Goal: Transaction & Acquisition: Purchase product/service

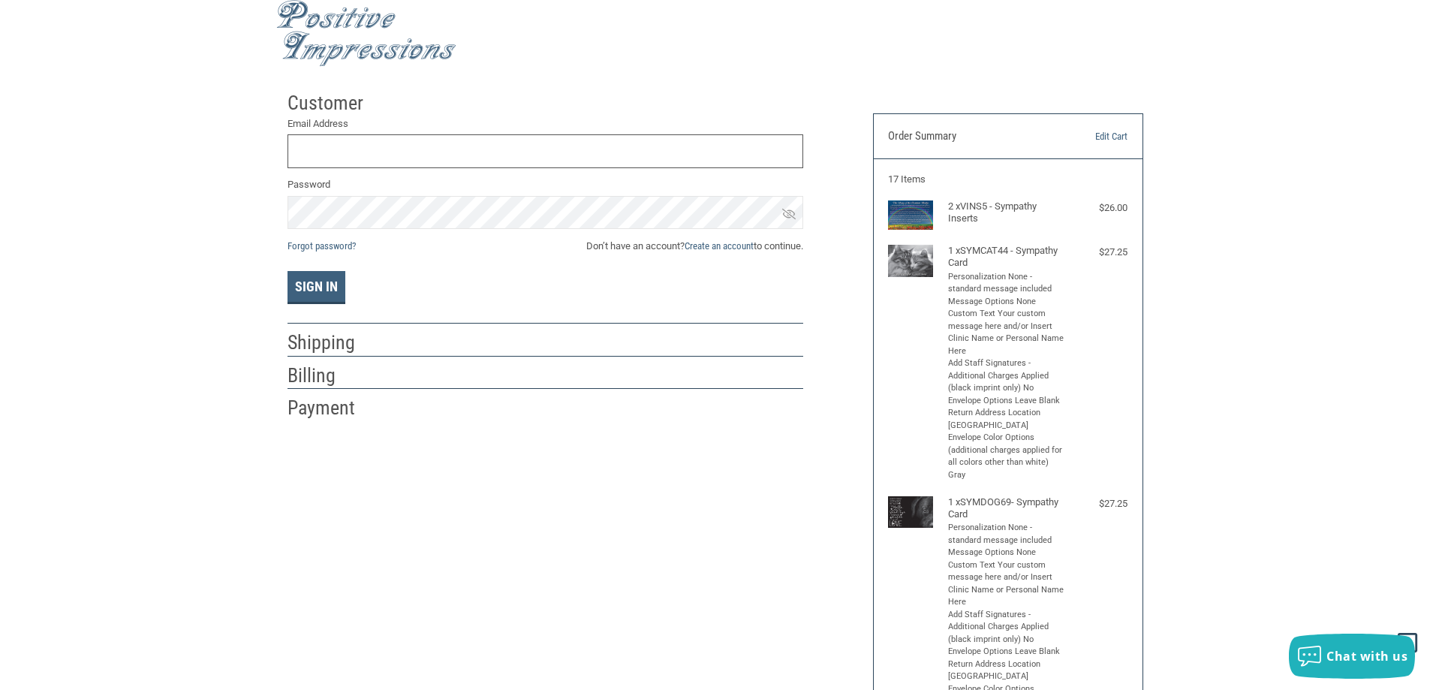
scroll to position [9, 0]
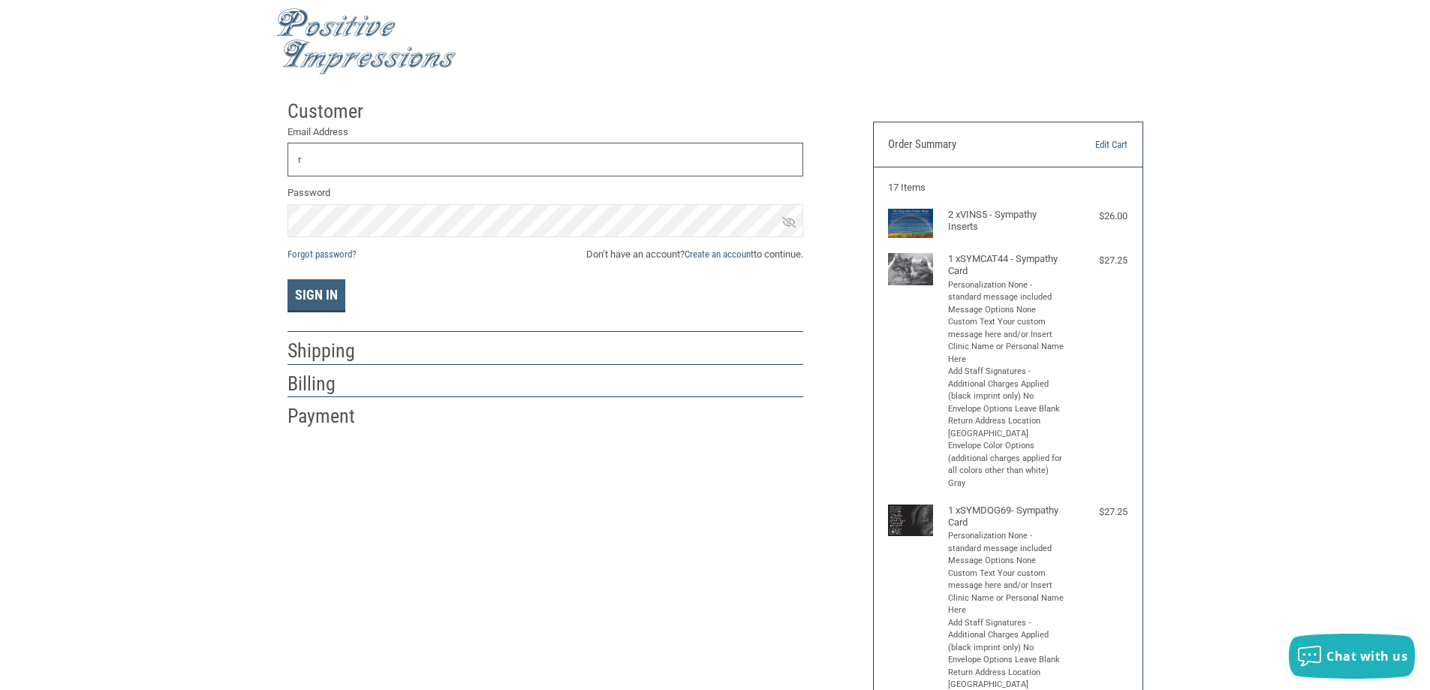
type input "R"
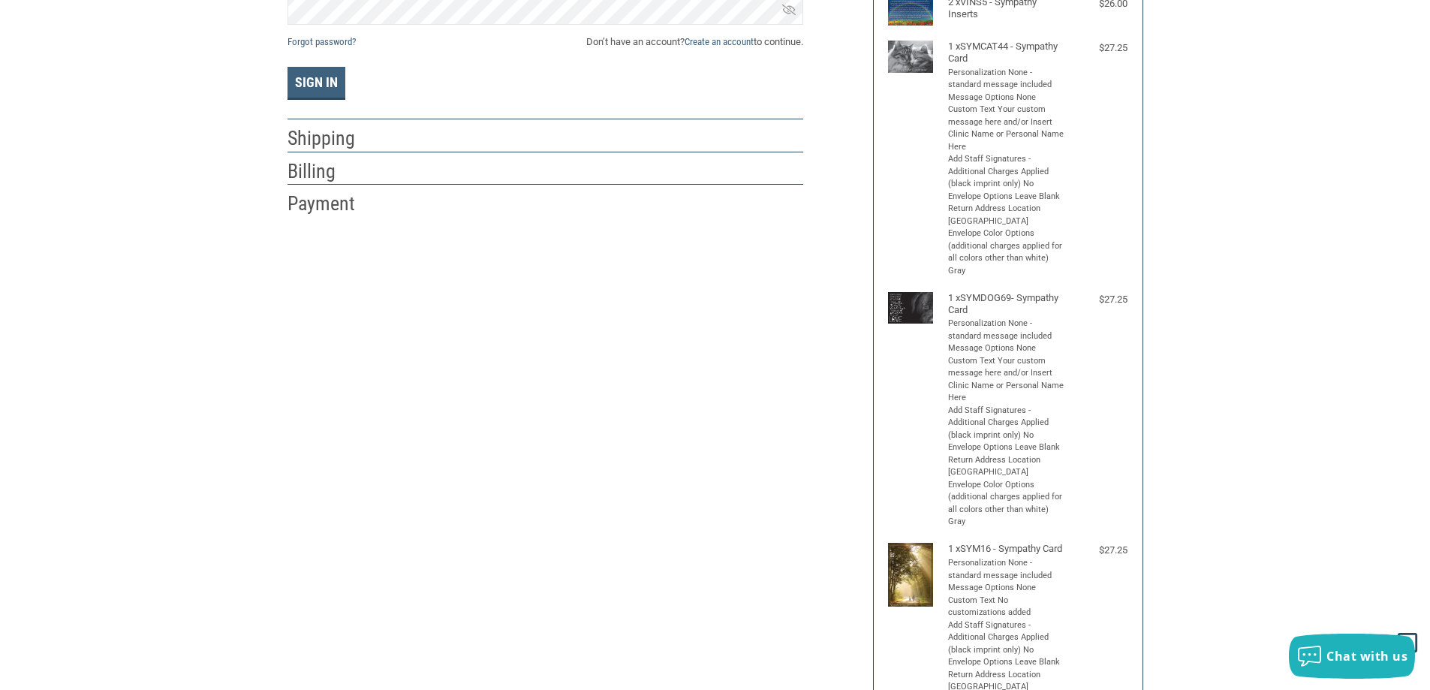
scroll to position [84, 0]
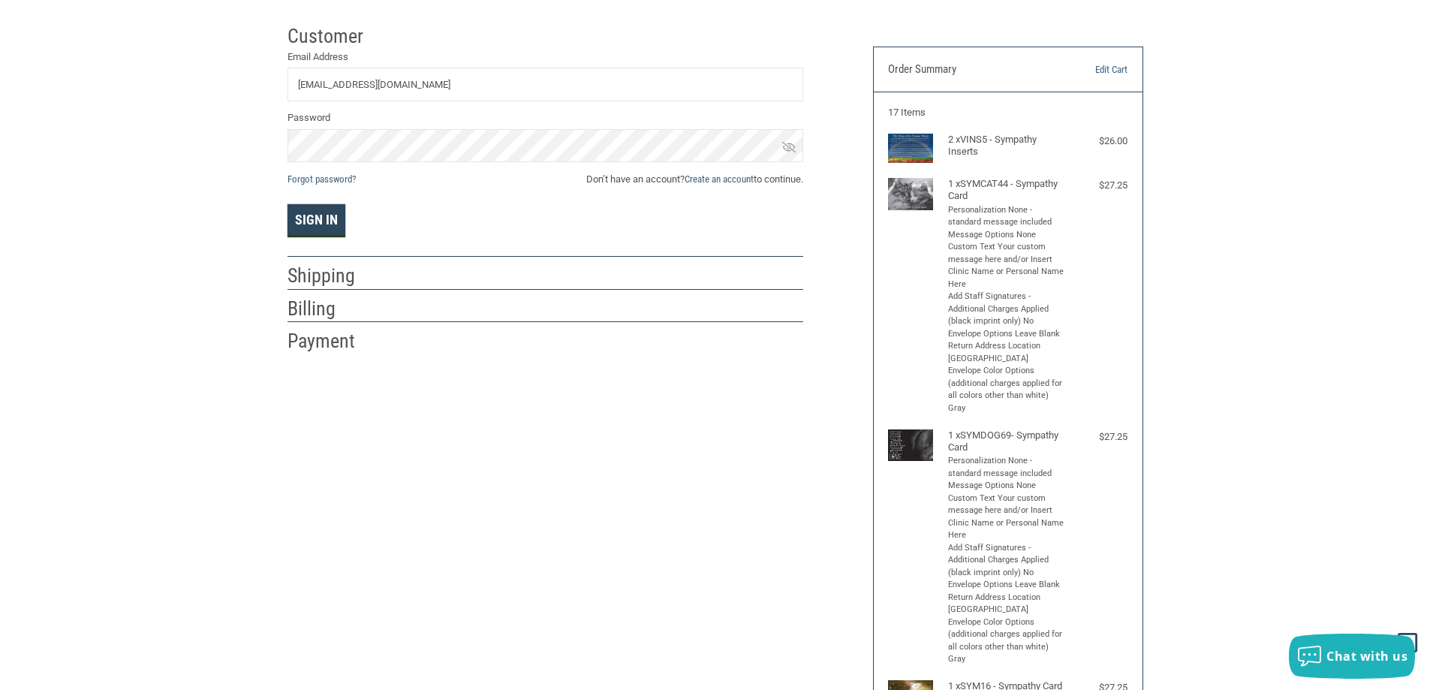
click at [318, 214] on button "Sign In" at bounding box center [316, 220] width 58 height 33
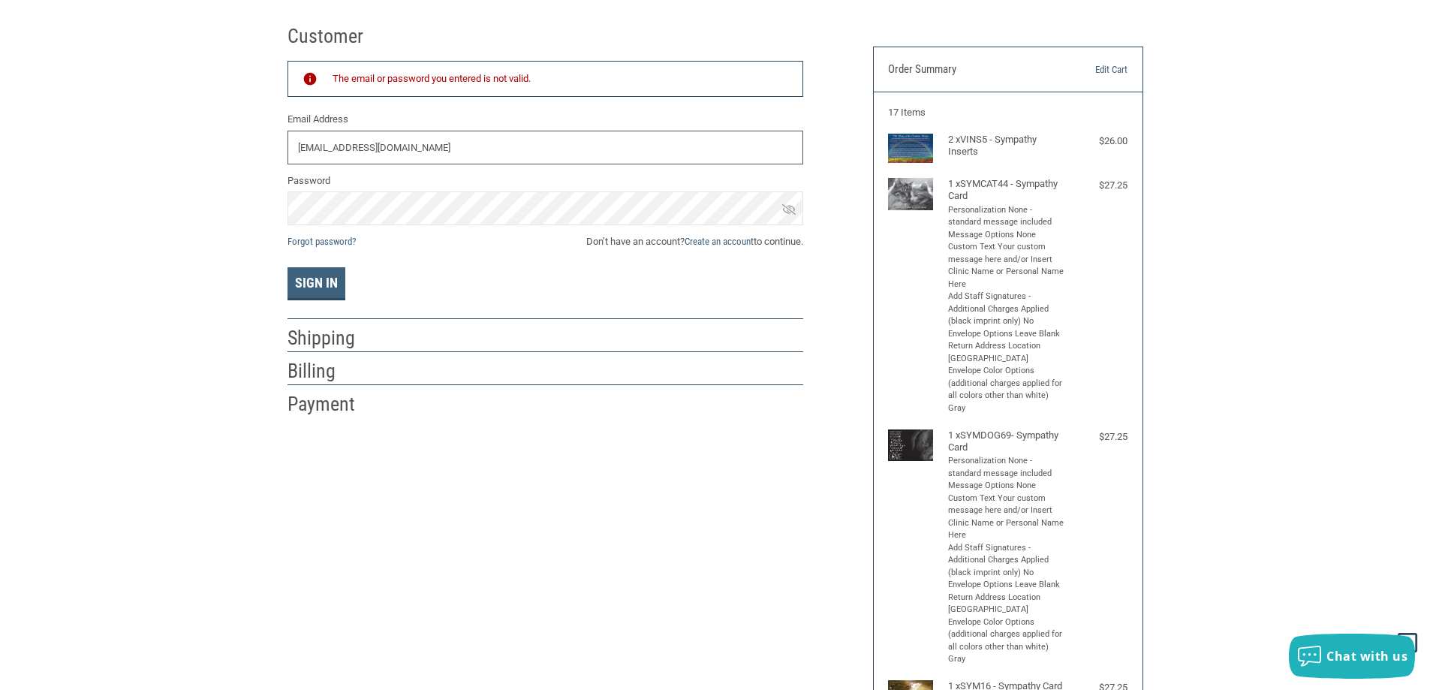
click at [489, 147] on input "[EMAIL_ADDRESS][DOMAIN_NAME]" at bounding box center [545, 148] width 516 height 34
type input "[EMAIL_ADDRESS][DOMAIN_NAME]"
click at [329, 284] on button "Sign In" at bounding box center [316, 283] width 58 height 33
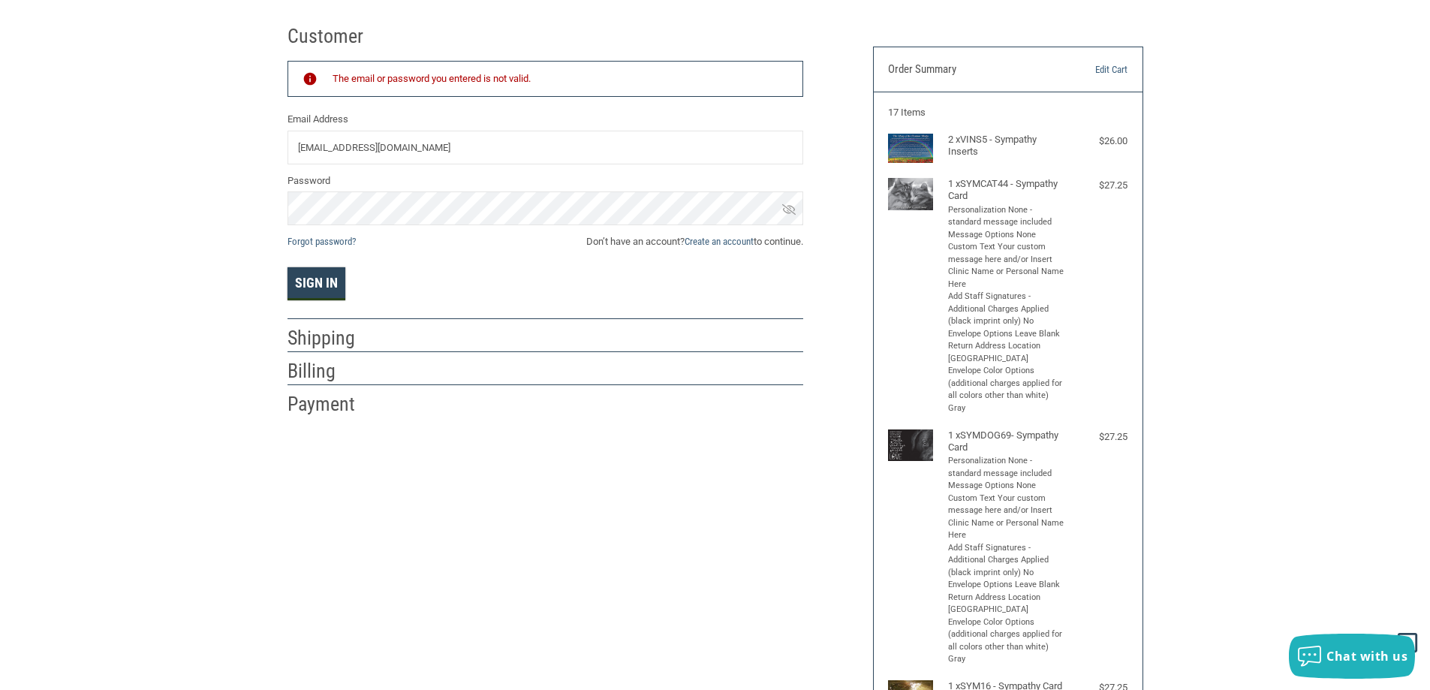
click at [306, 296] on button "Sign In" at bounding box center [316, 283] width 58 height 33
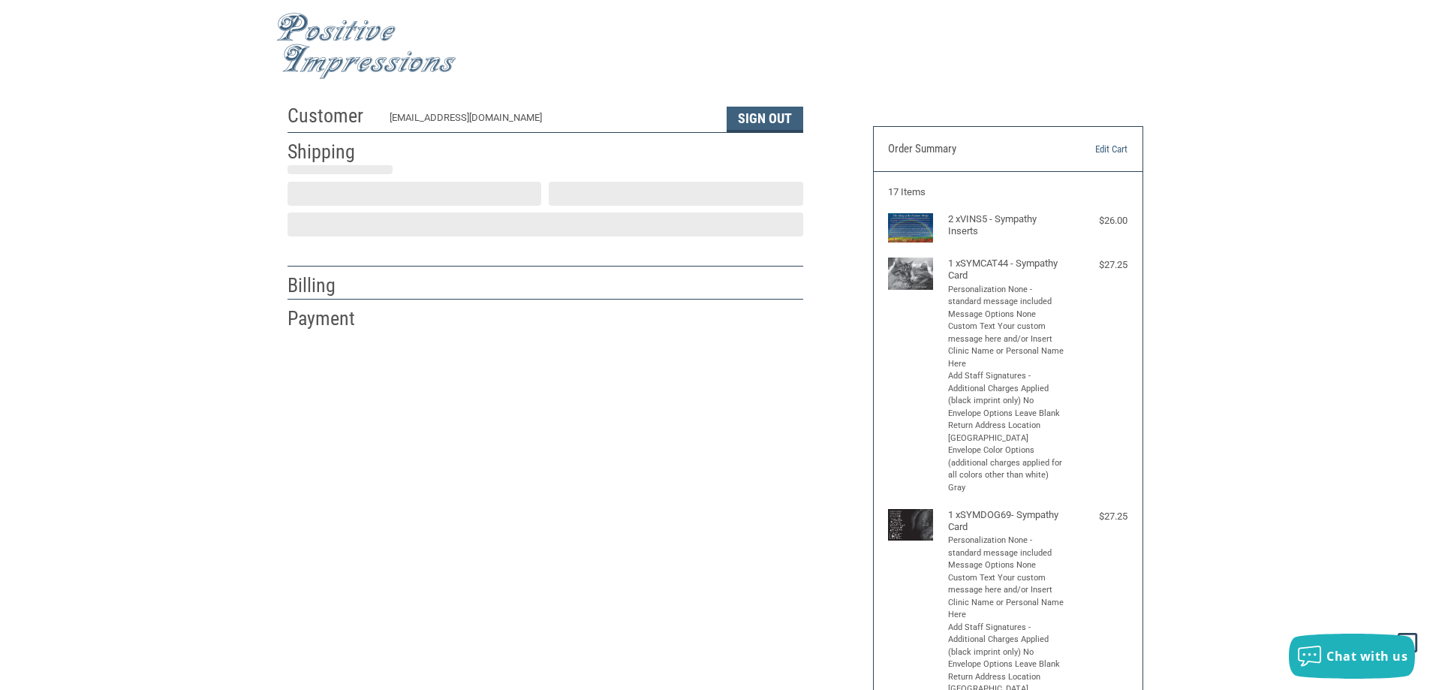
scroll to position [0, 0]
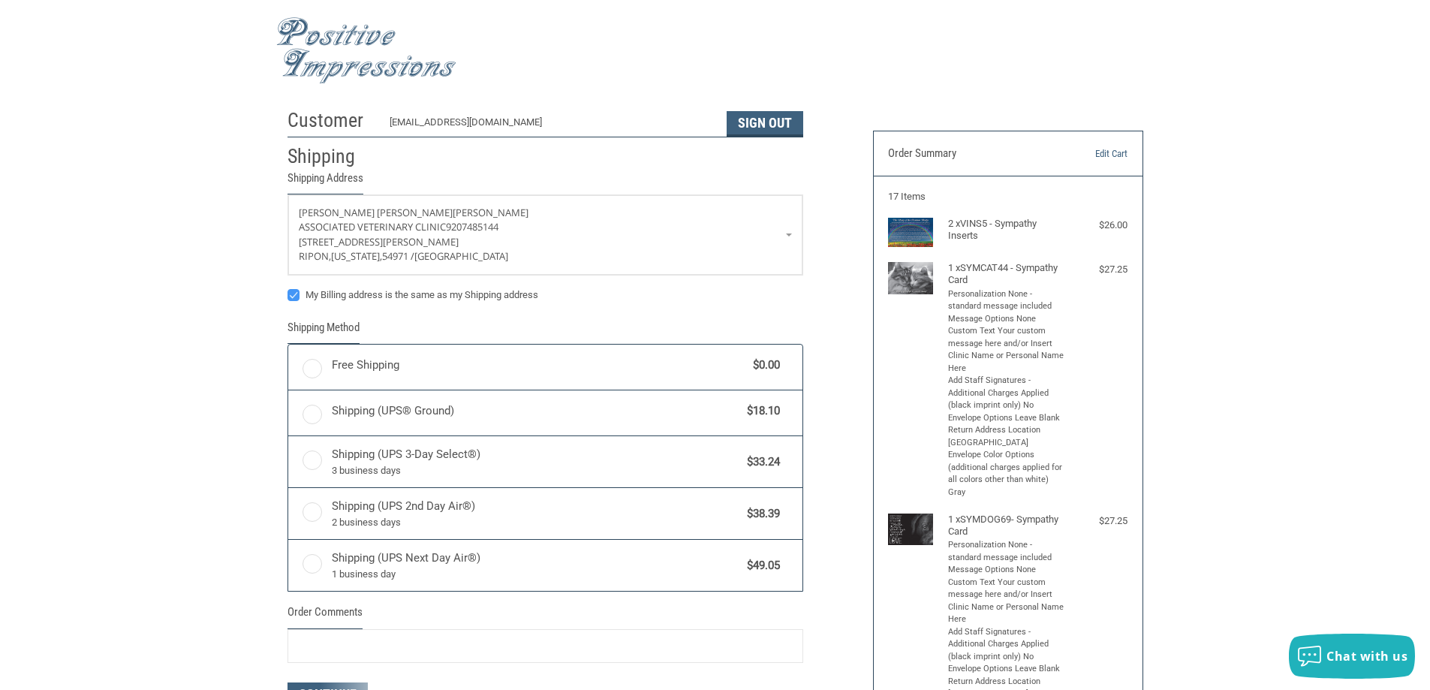
radio input "true"
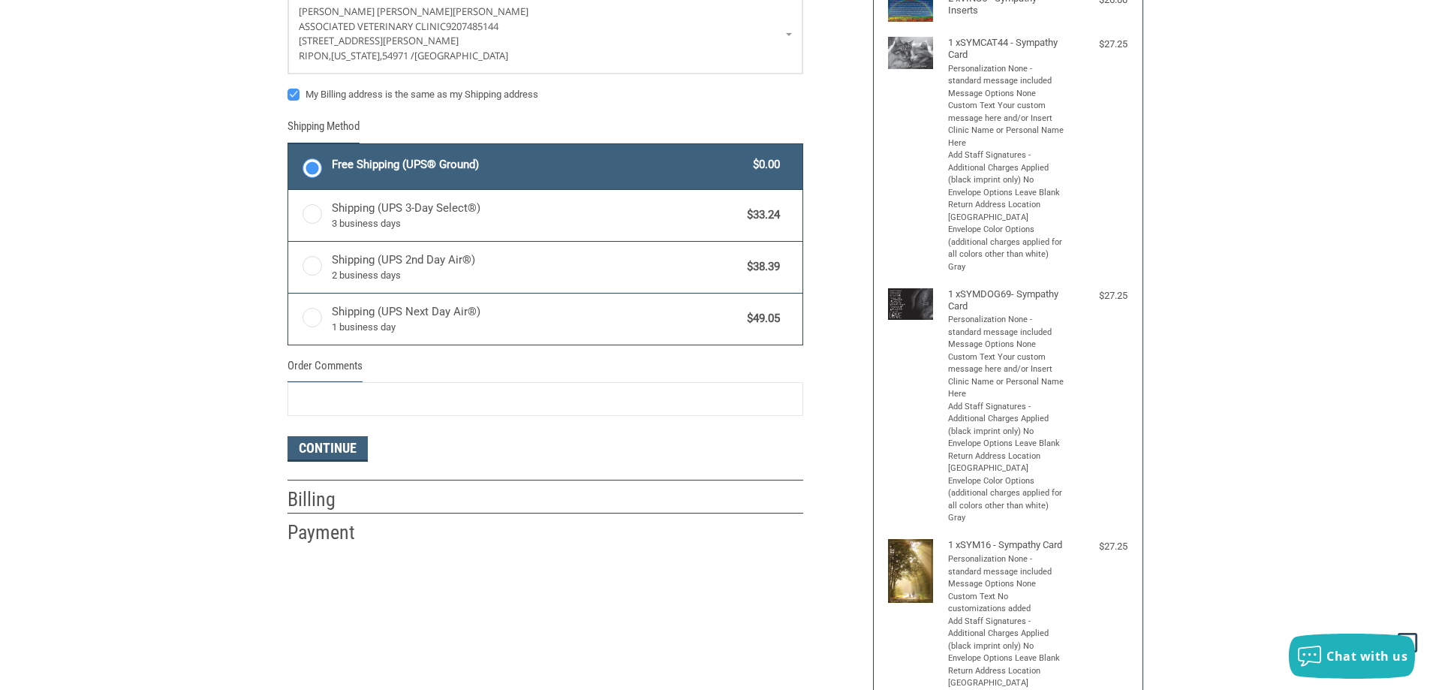
scroll to position [300, 0]
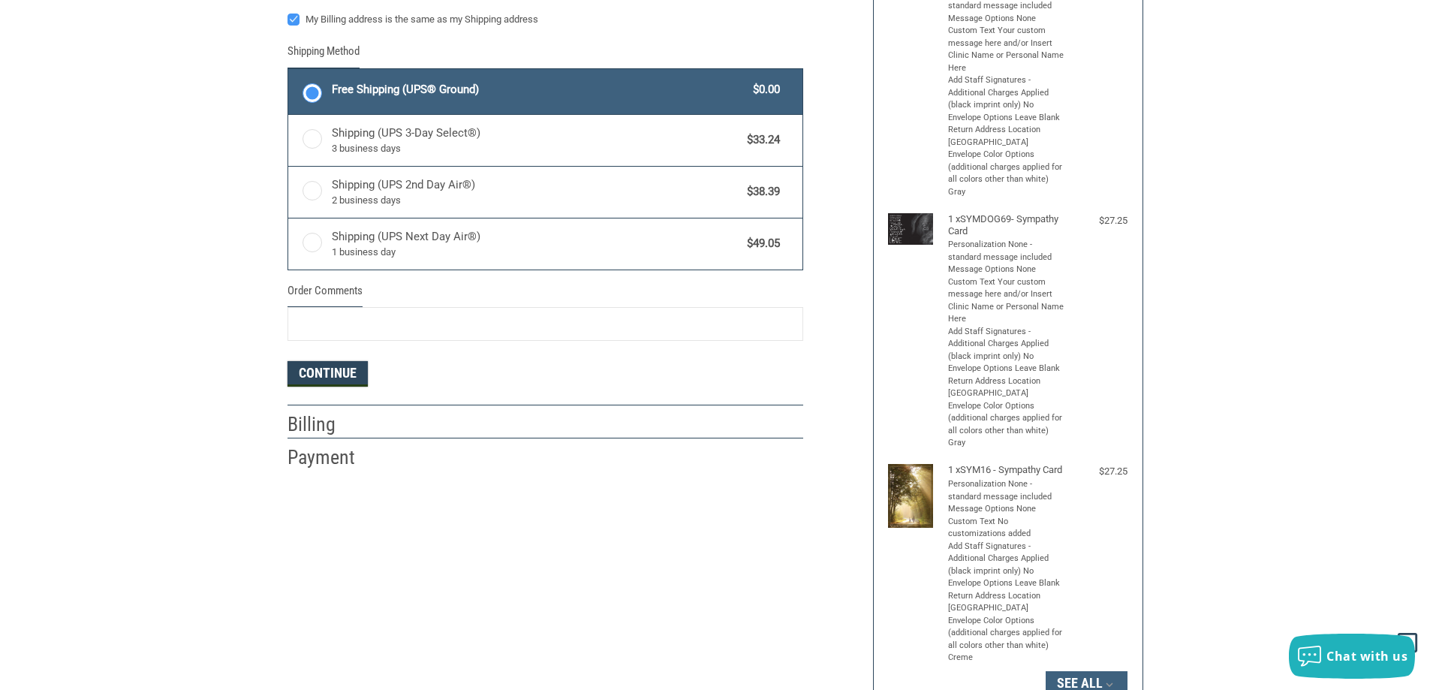
click at [344, 378] on button "Continue" at bounding box center [327, 374] width 80 height 26
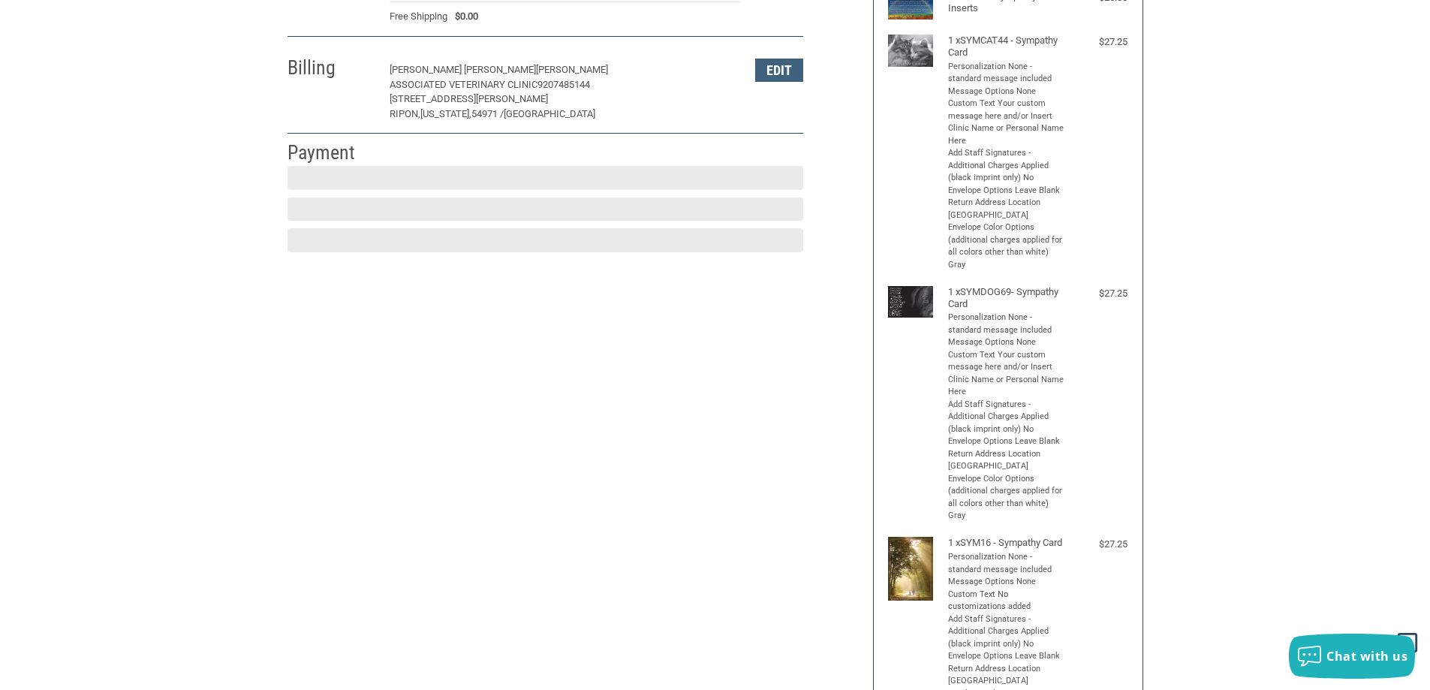
scroll to position [224, 0]
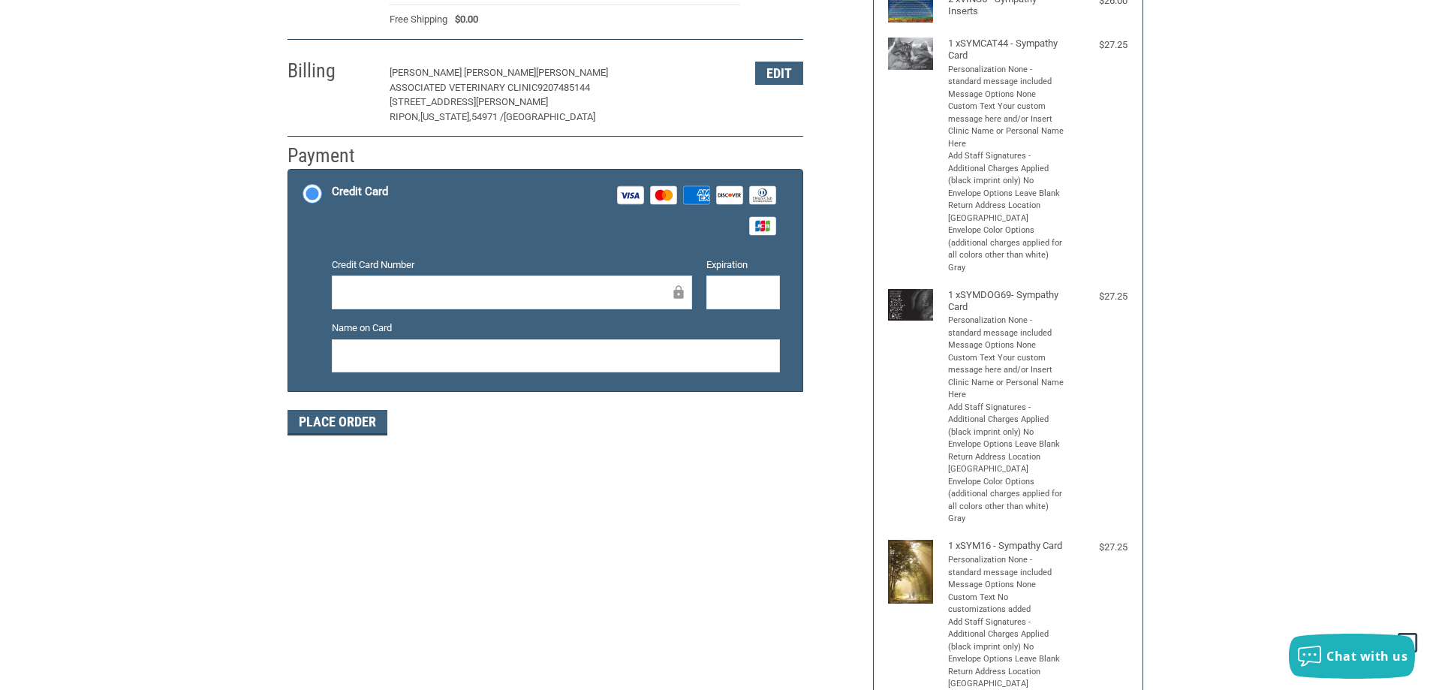
click at [518, 280] on div at bounding box center [512, 292] width 360 height 34
click at [313, 422] on button "Place Order" at bounding box center [337, 423] width 100 height 26
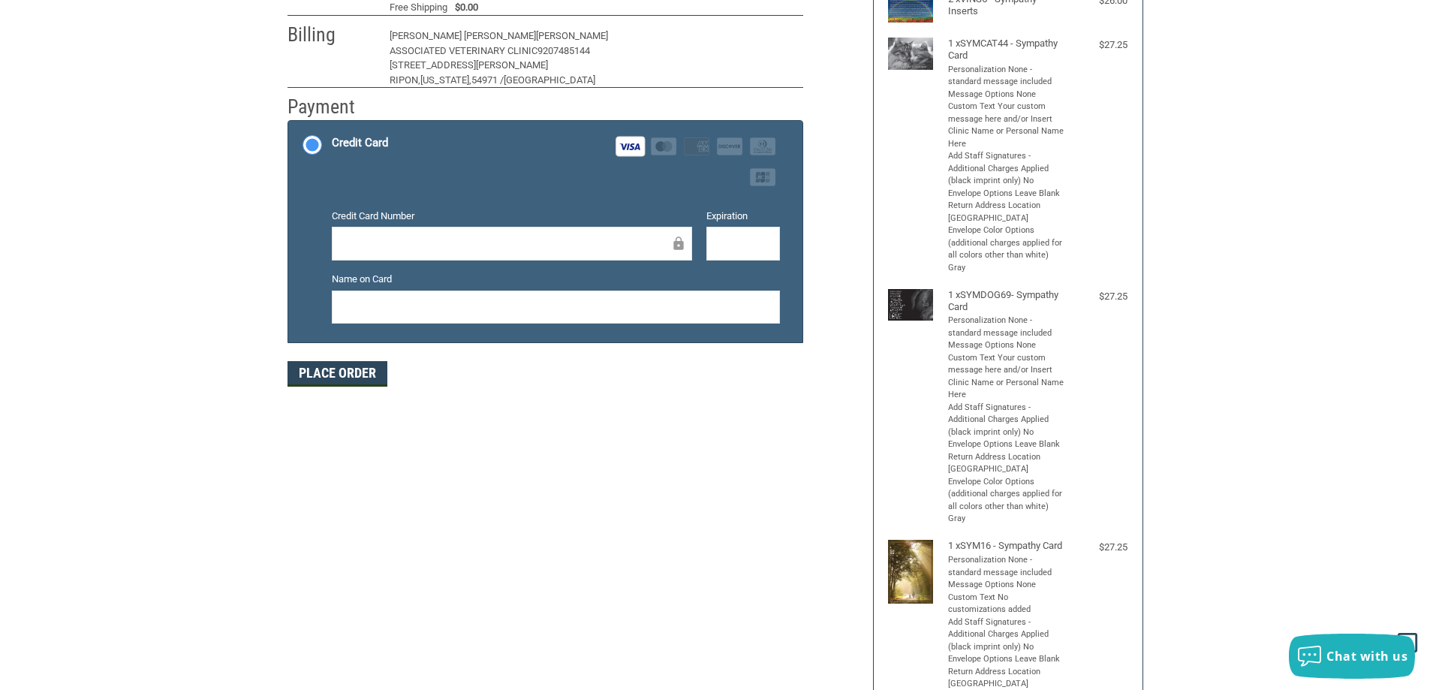
scroll to position [174, 0]
